Goal: Find specific page/section: Find specific page/section

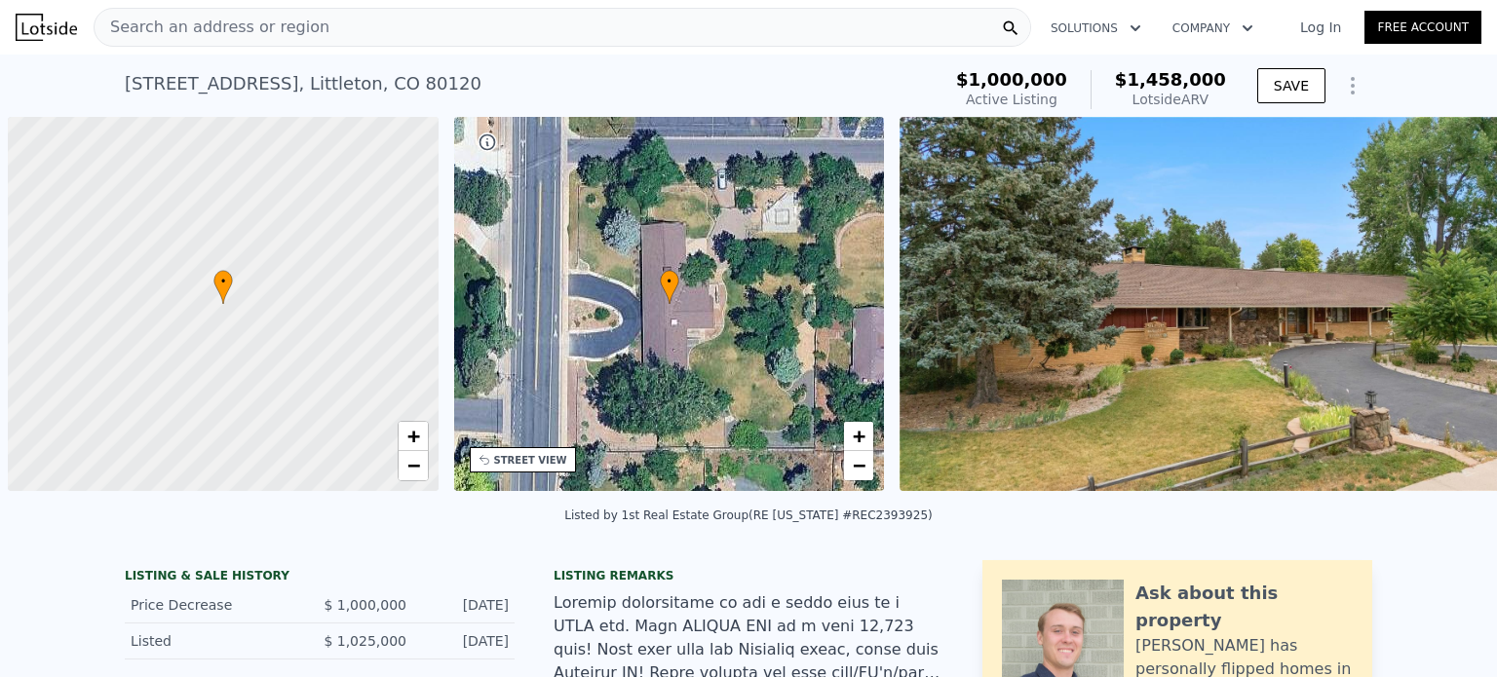
scroll to position [0, 8]
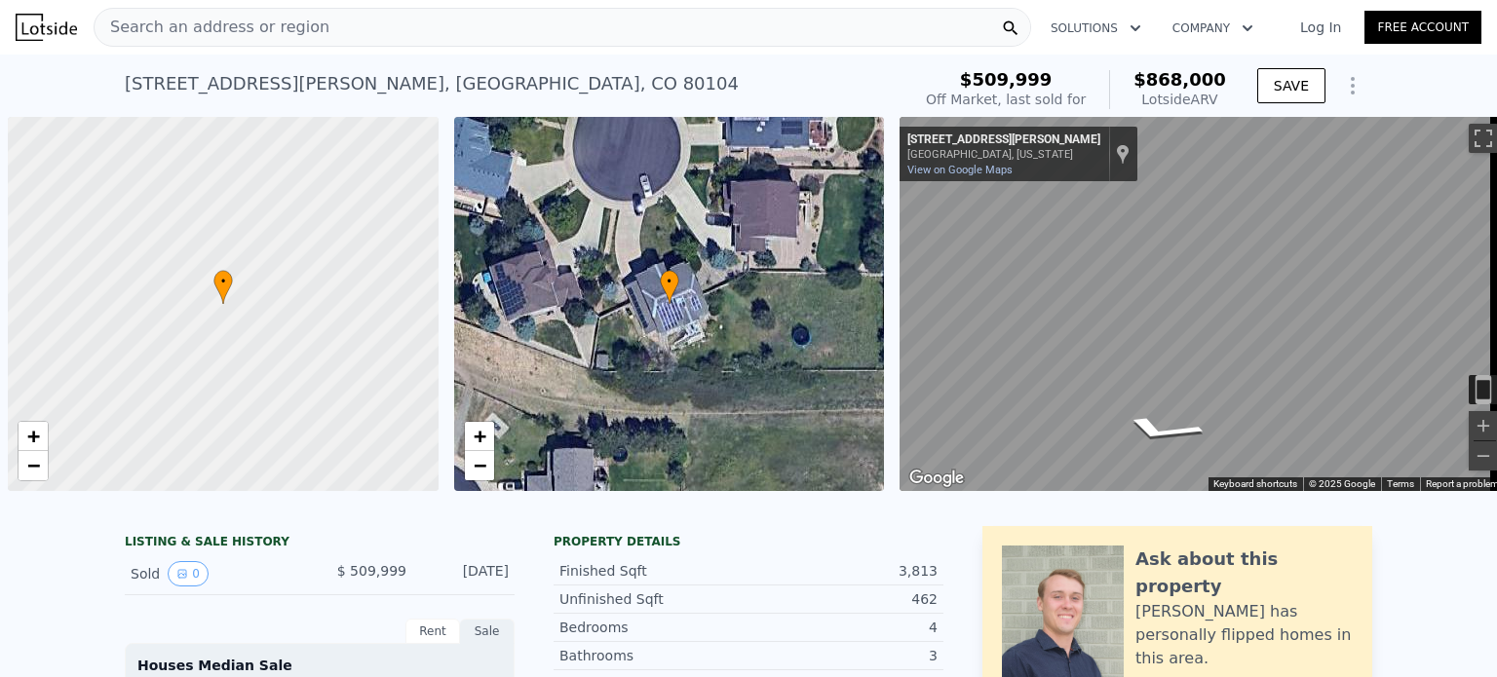
scroll to position [0, 8]
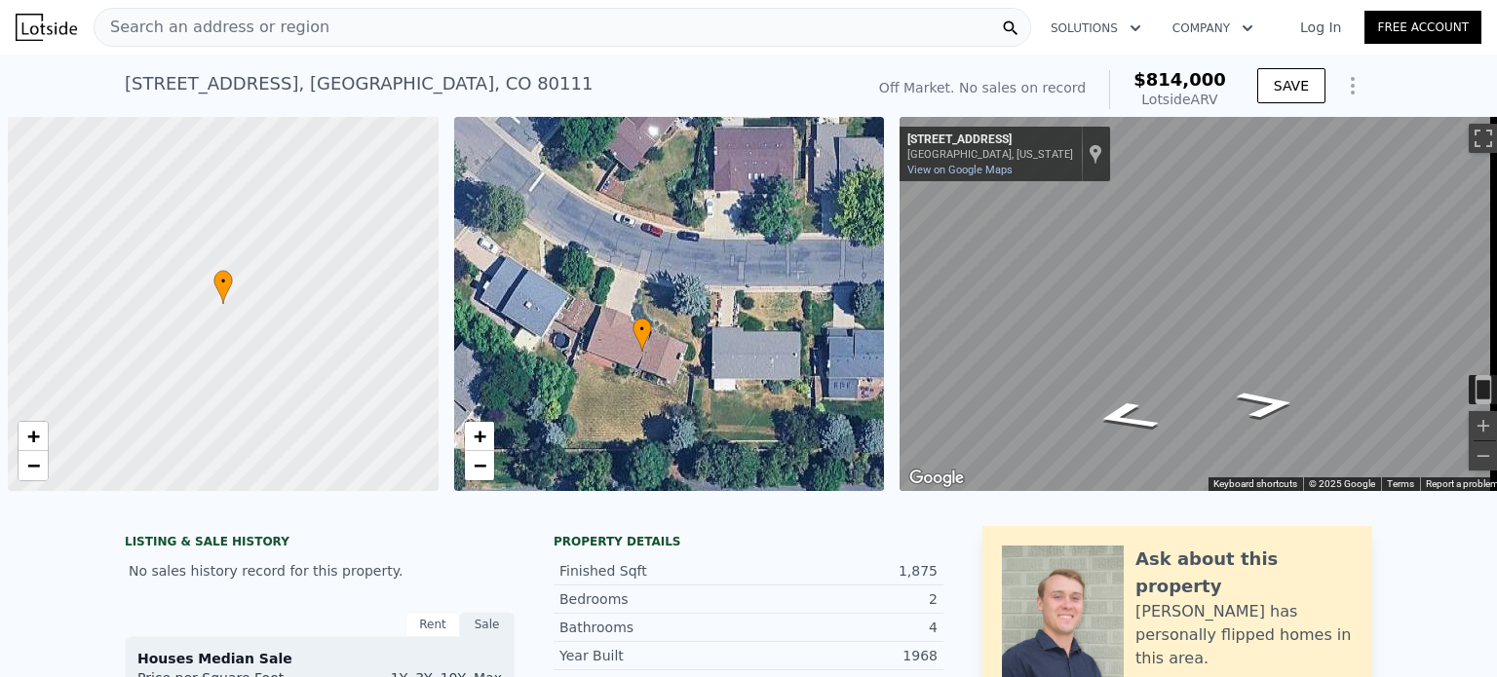
scroll to position [0, 1345]
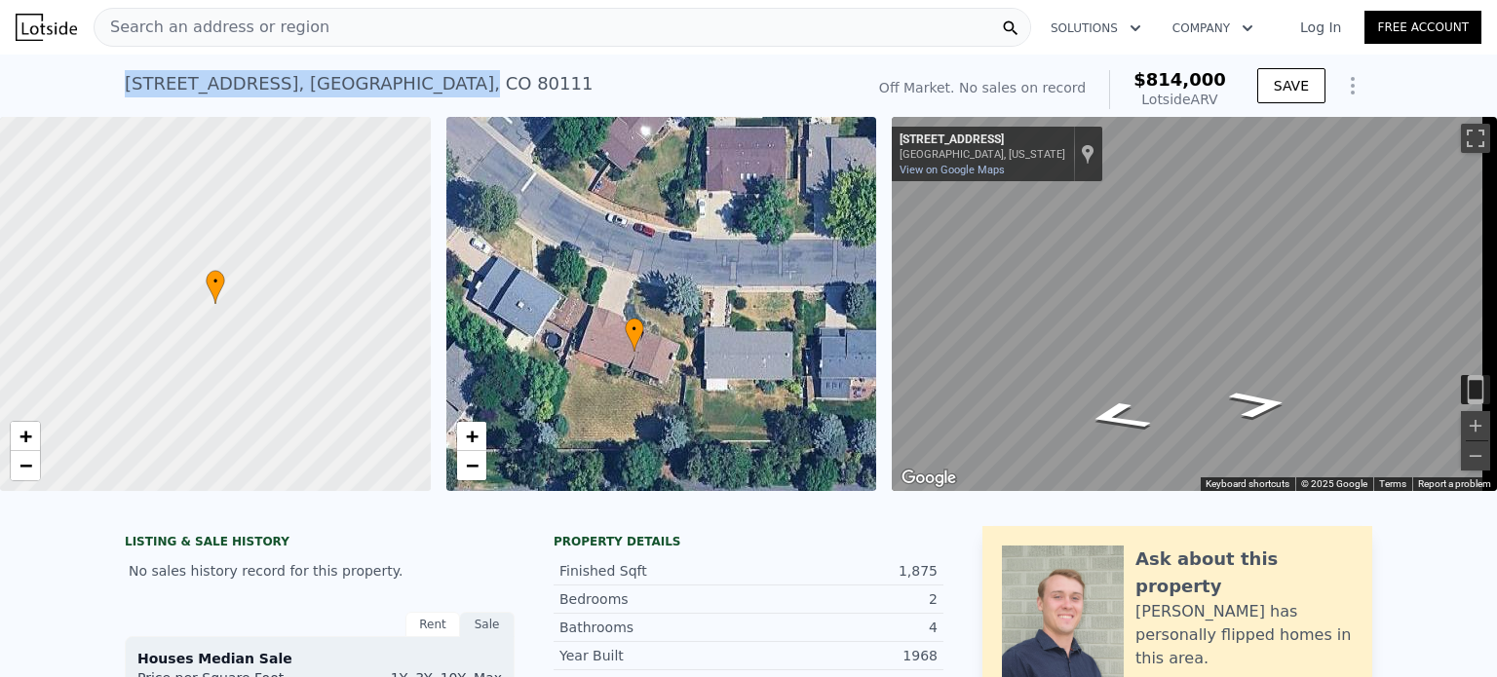
drag, startPoint x: 117, startPoint y: 78, endPoint x: 419, endPoint y: 90, distance: 302.3
click at [419, 90] on div "[STREET_ADDRESS]" at bounding box center [359, 83] width 468 height 27
copy div "[STREET_ADDRESS] ,"
